Goal: Find specific page/section: Find specific page/section

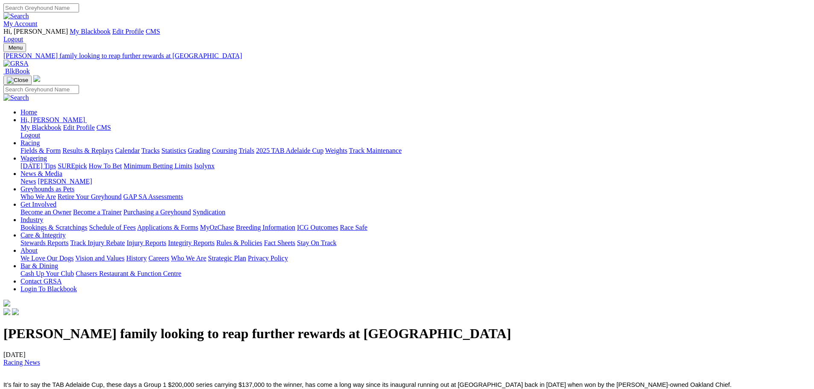
click at [61, 147] on link "Fields & Form" at bounding box center [41, 150] width 40 height 7
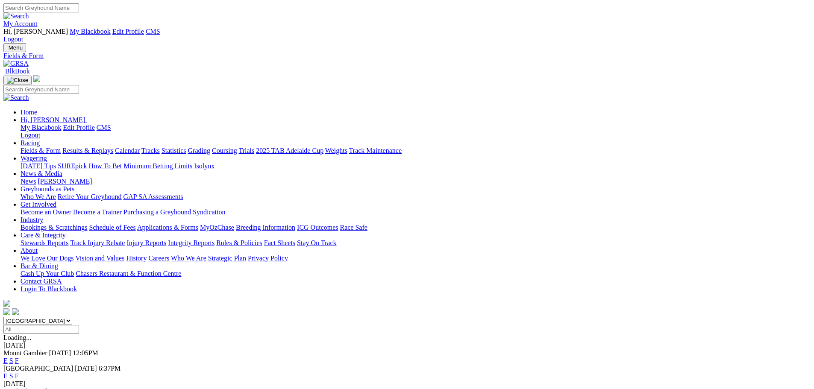
click at [19, 373] on link "F" at bounding box center [17, 376] width 4 height 7
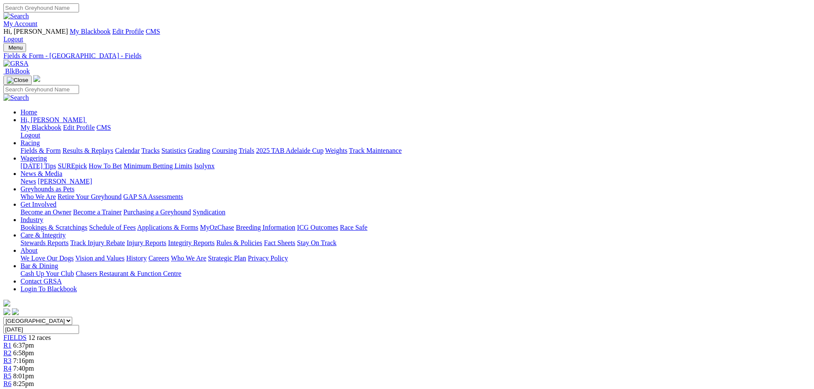
click at [29, 60] on img at bounding box center [15, 64] width 25 height 8
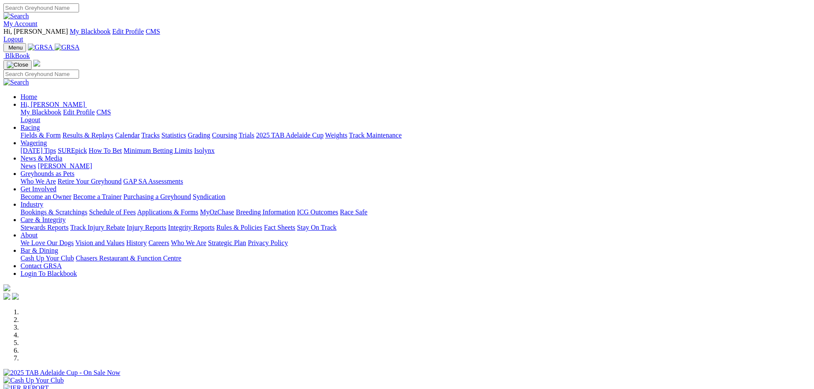
click at [80, 44] on img at bounding box center [67, 48] width 25 height 8
